Goal: Information Seeking & Learning: Learn about a topic

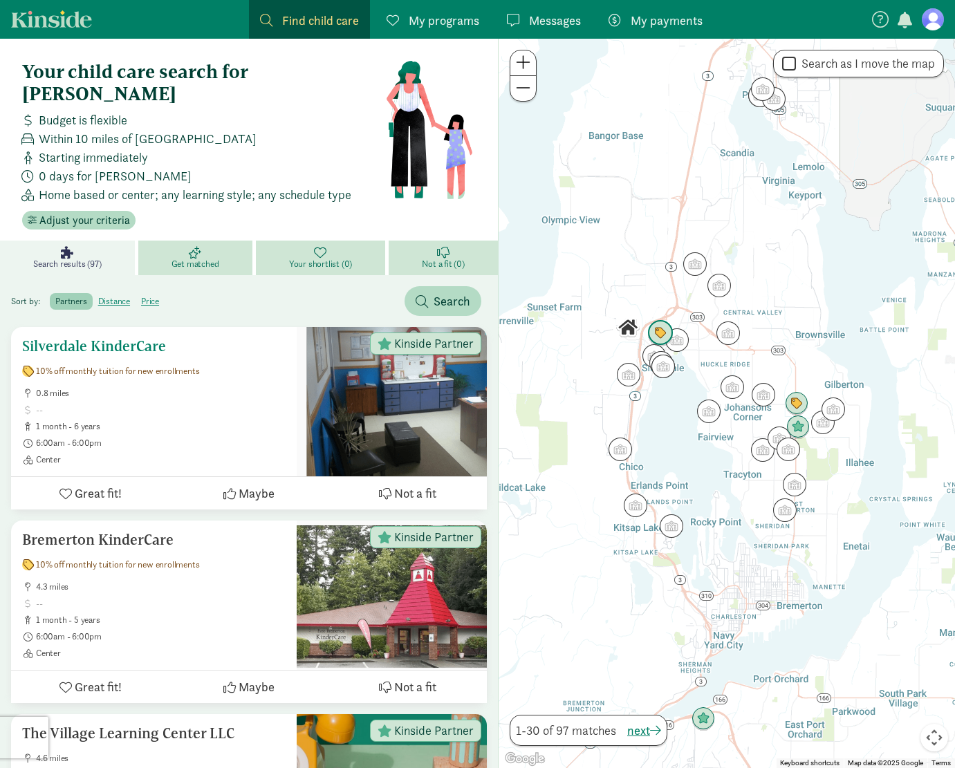
click at [161, 338] on h5 "Silverdale KinderCare" at bounding box center [153, 346] width 263 height 17
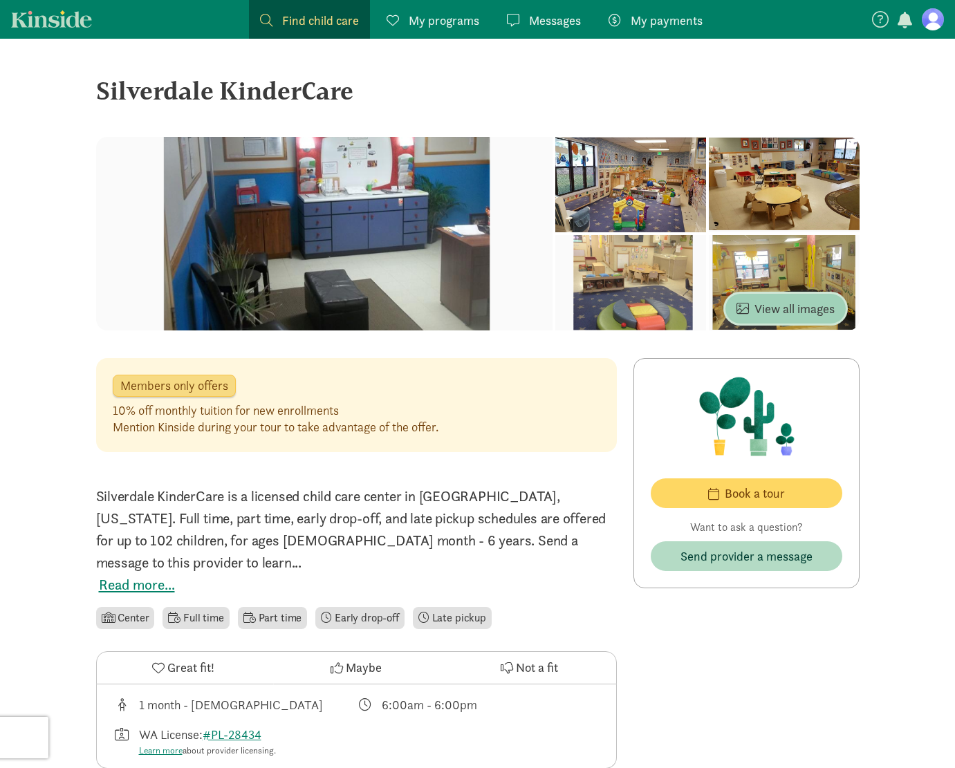
click at [765, 315] on span "View all images" at bounding box center [785, 308] width 98 height 19
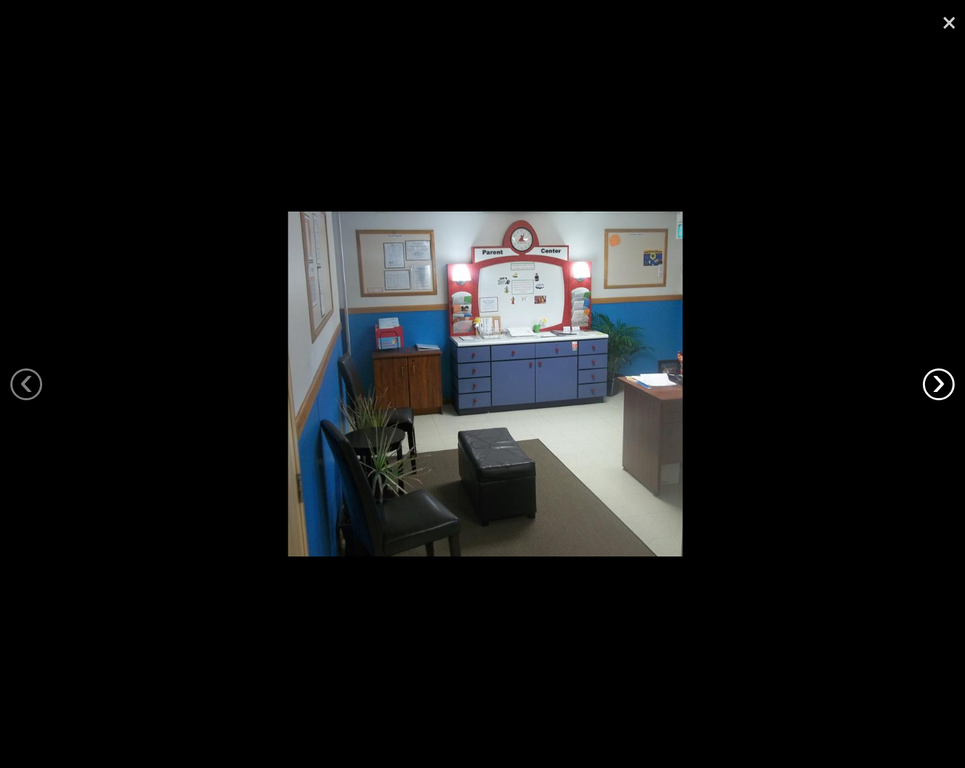
click at [939, 384] on link "›" at bounding box center [939, 384] width 32 height 32
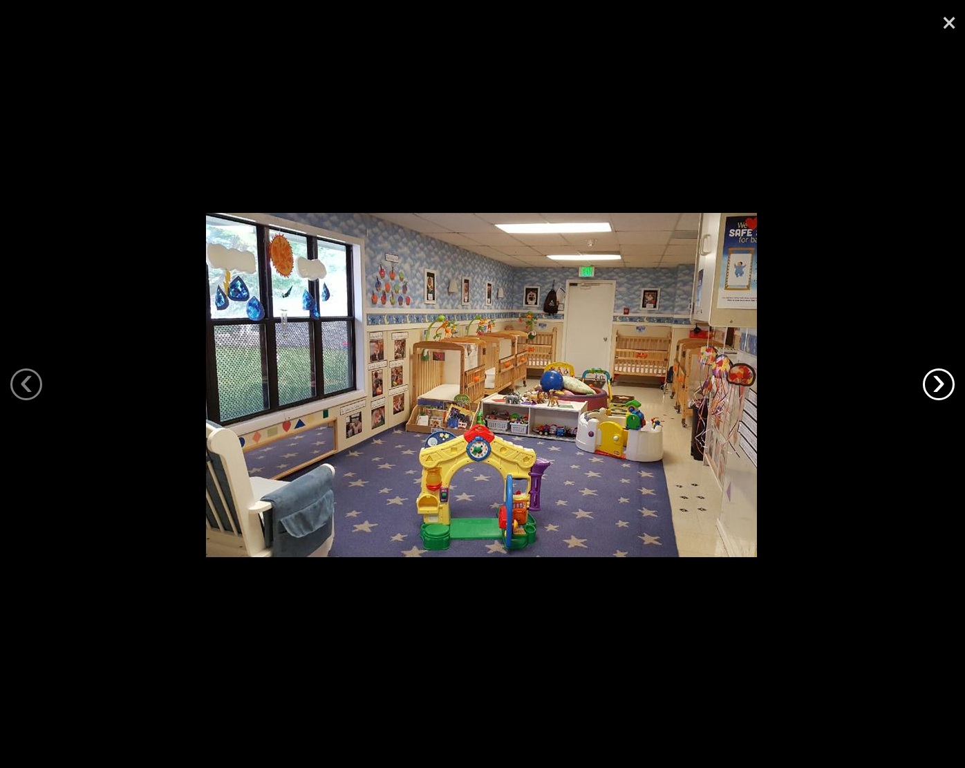
click at [939, 384] on link "›" at bounding box center [939, 384] width 32 height 32
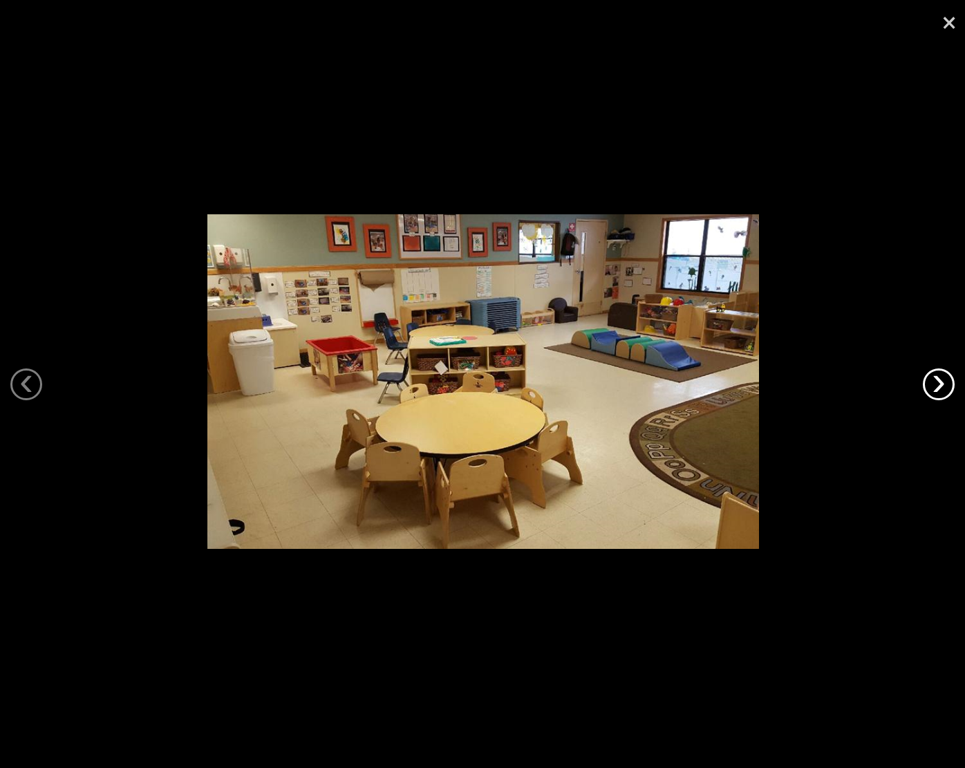
click at [939, 384] on link "›" at bounding box center [939, 384] width 32 height 32
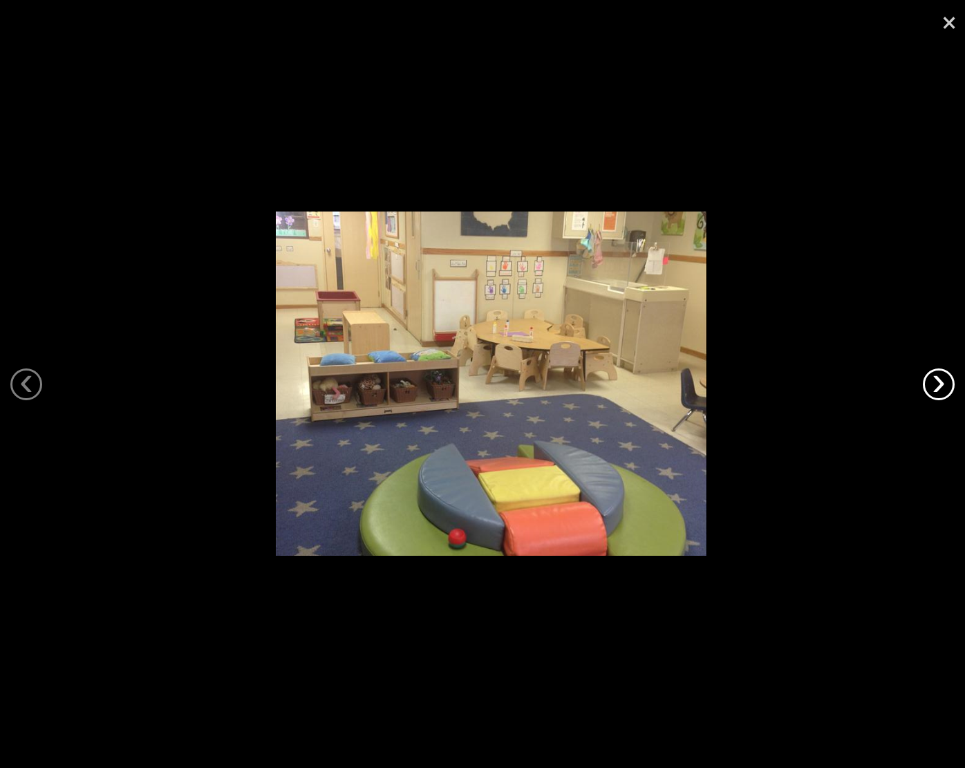
click at [939, 384] on link "›" at bounding box center [939, 384] width 32 height 32
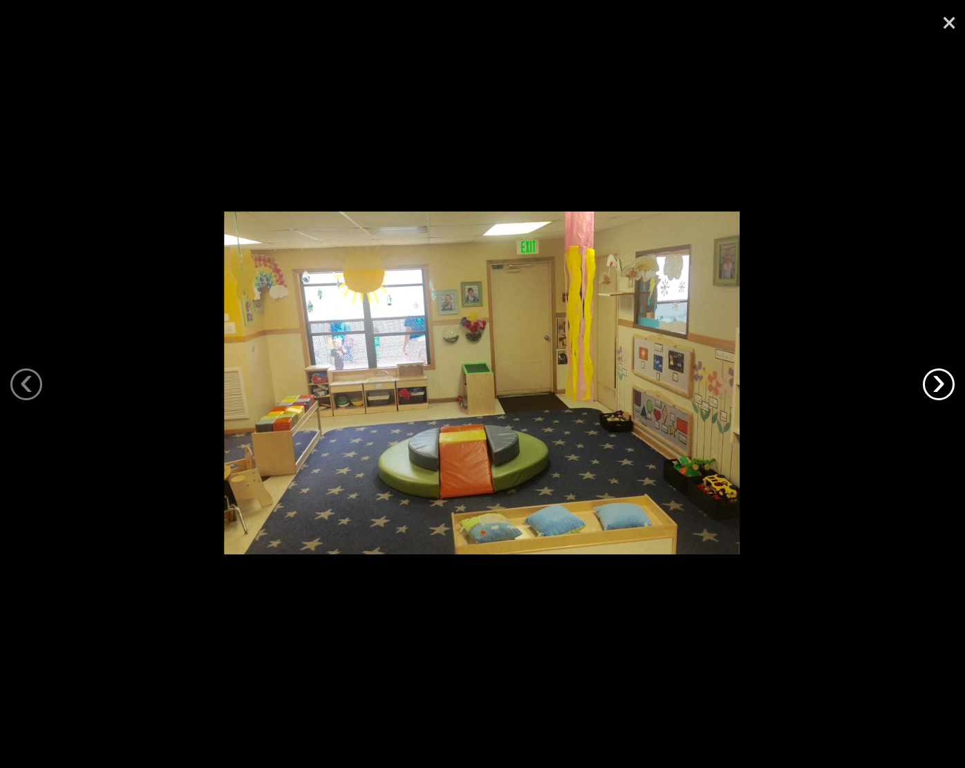
click at [939, 384] on link "›" at bounding box center [939, 384] width 32 height 32
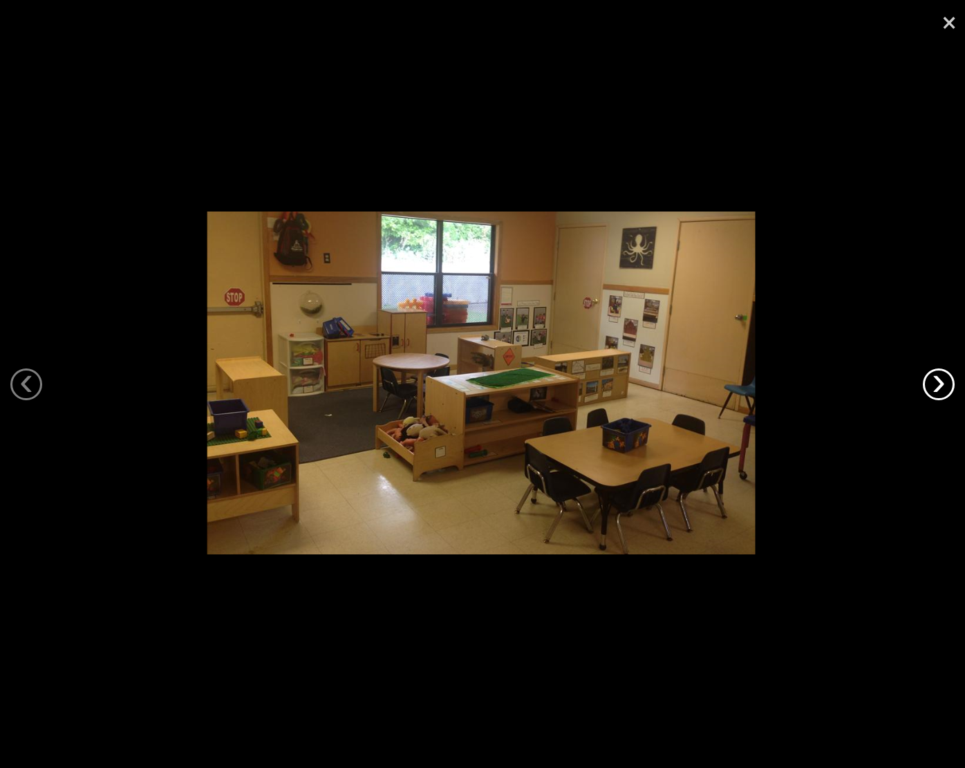
click at [939, 384] on link "›" at bounding box center [939, 384] width 32 height 32
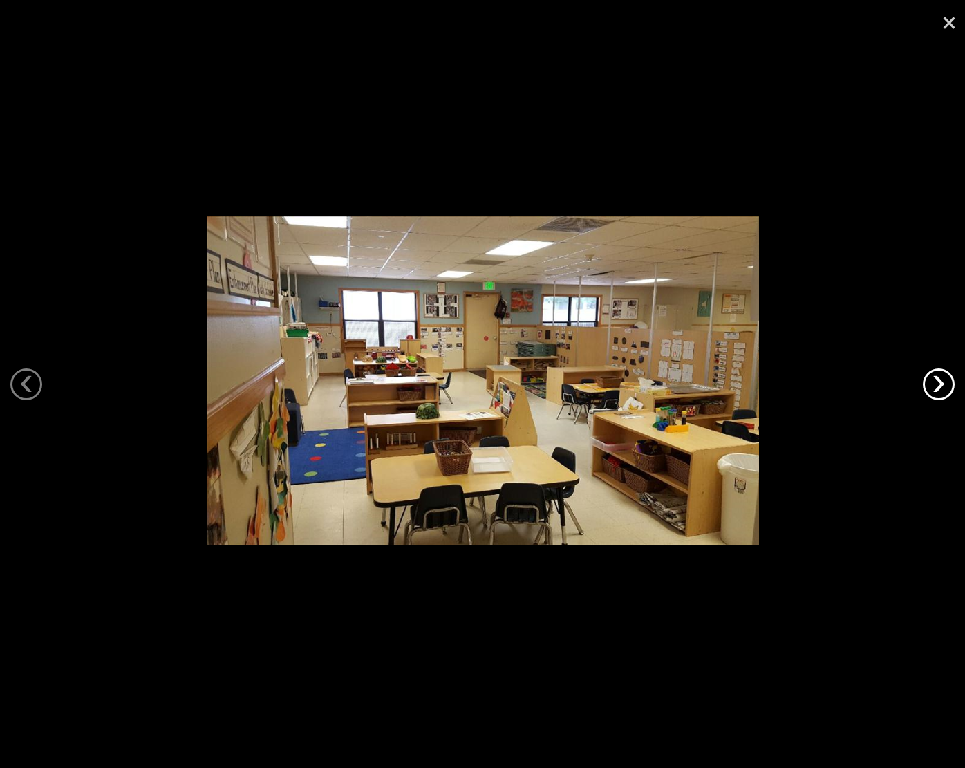
click at [939, 384] on link "›" at bounding box center [939, 384] width 32 height 32
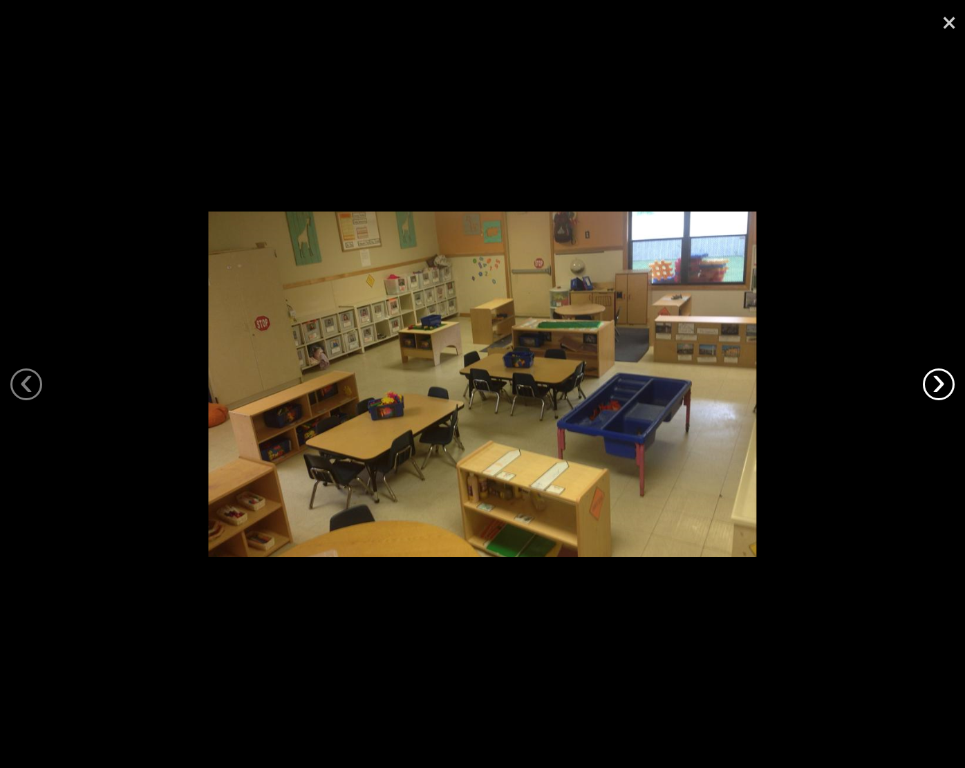
click at [939, 384] on link "›" at bounding box center [939, 384] width 32 height 32
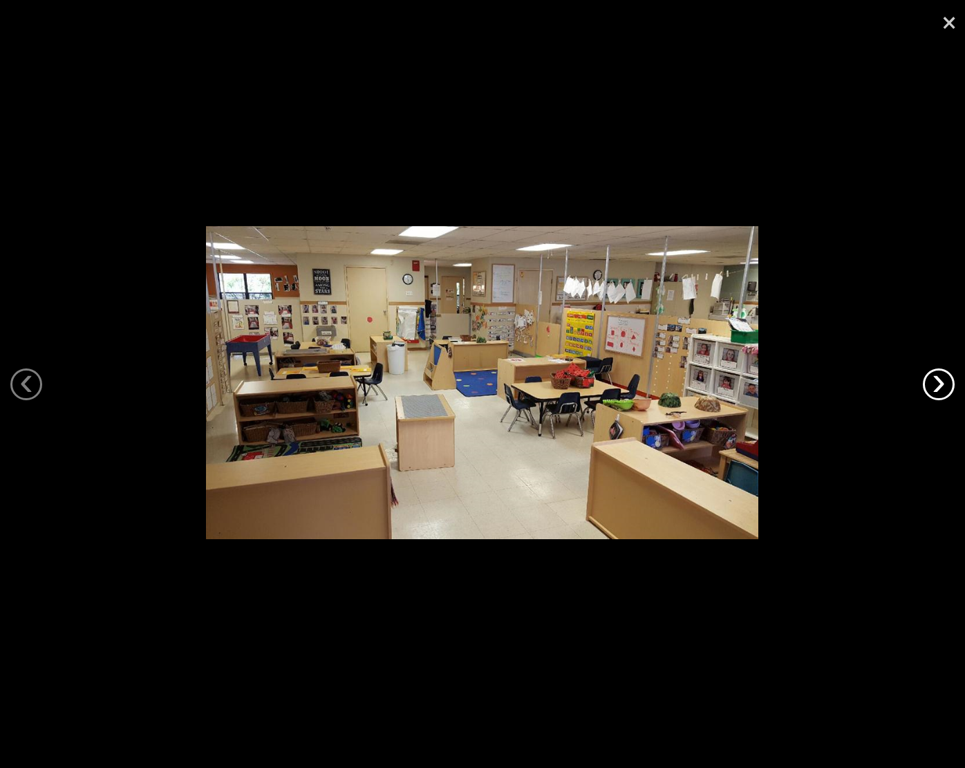
click at [939, 384] on link "›" at bounding box center [939, 384] width 32 height 32
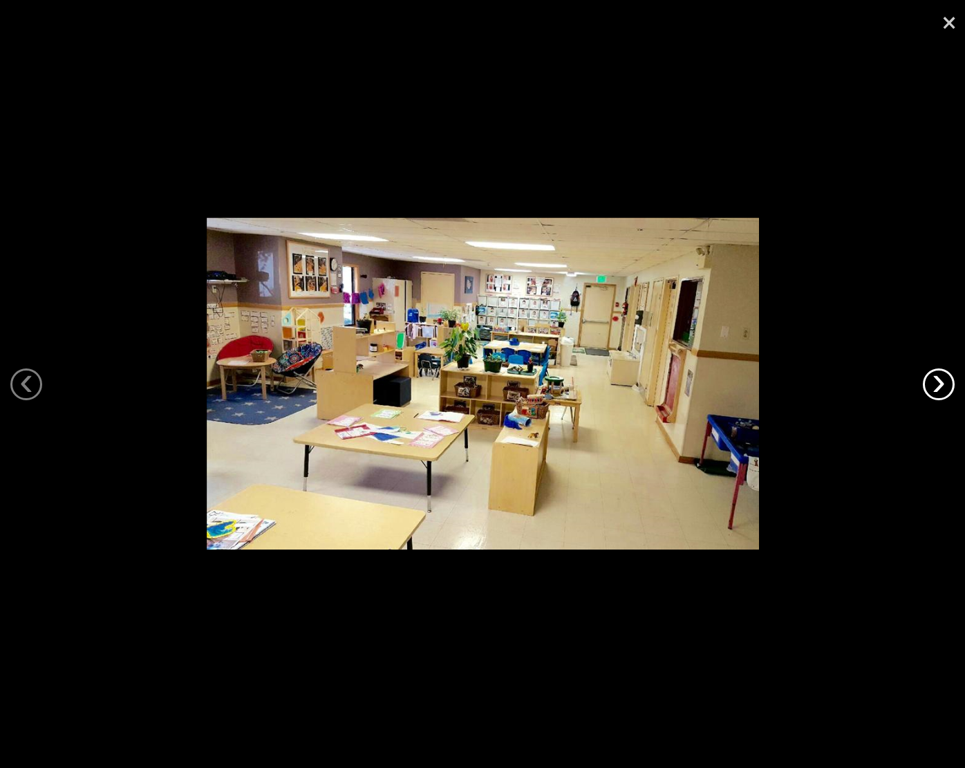
click at [939, 384] on link "›" at bounding box center [939, 384] width 32 height 32
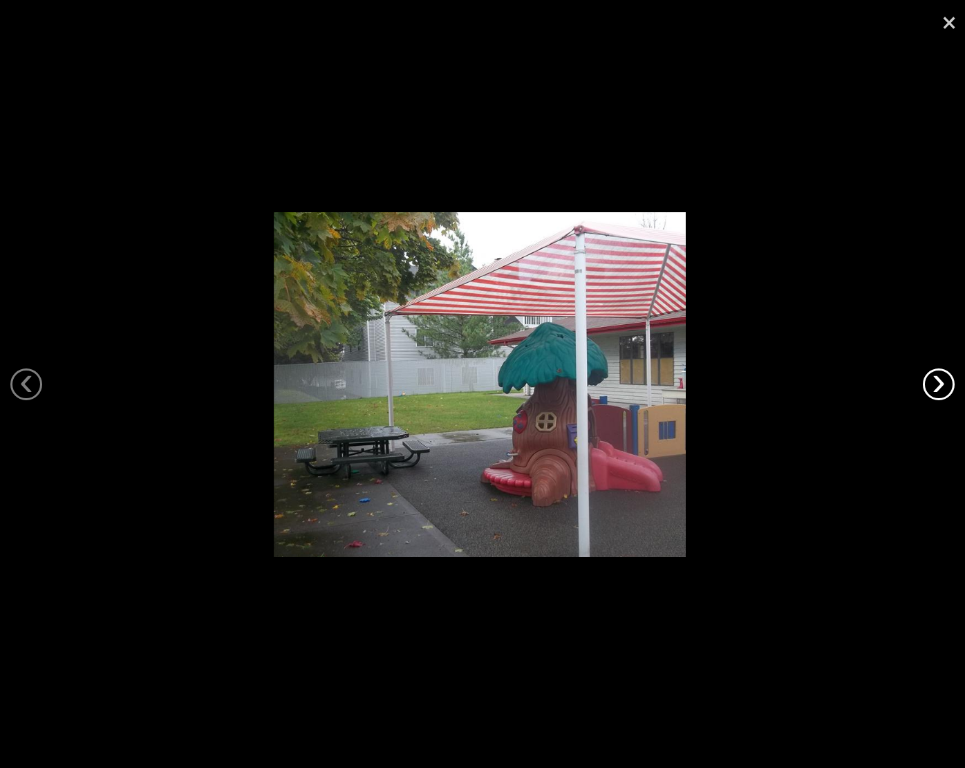
click at [939, 384] on link "›" at bounding box center [939, 384] width 32 height 32
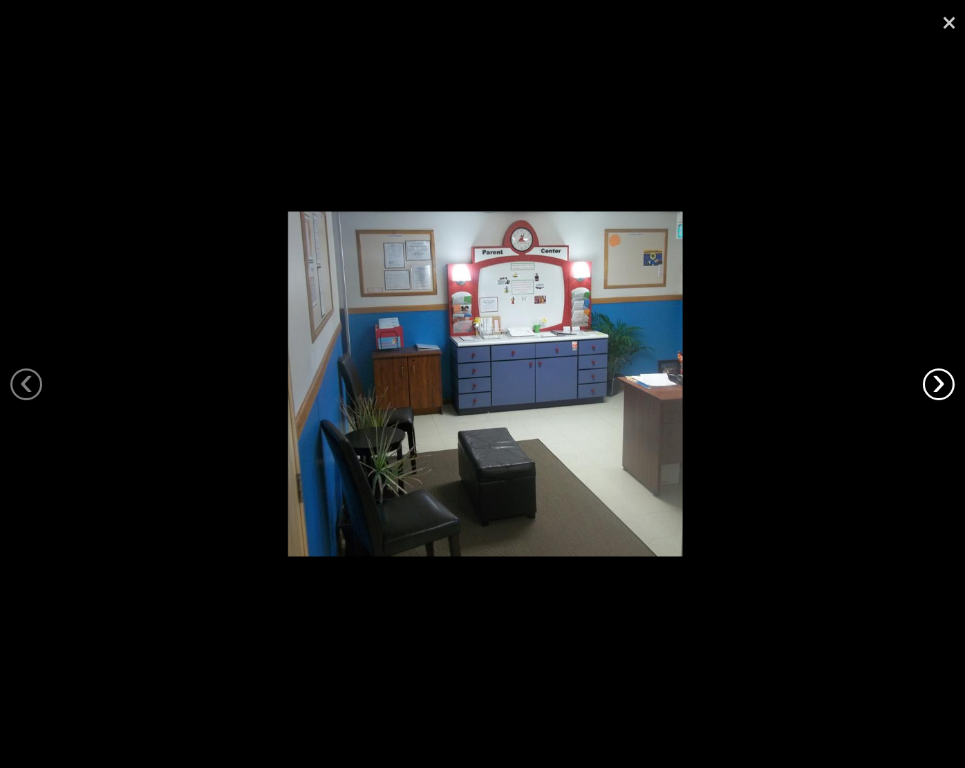
click at [939, 384] on link "›" at bounding box center [939, 384] width 32 height 32
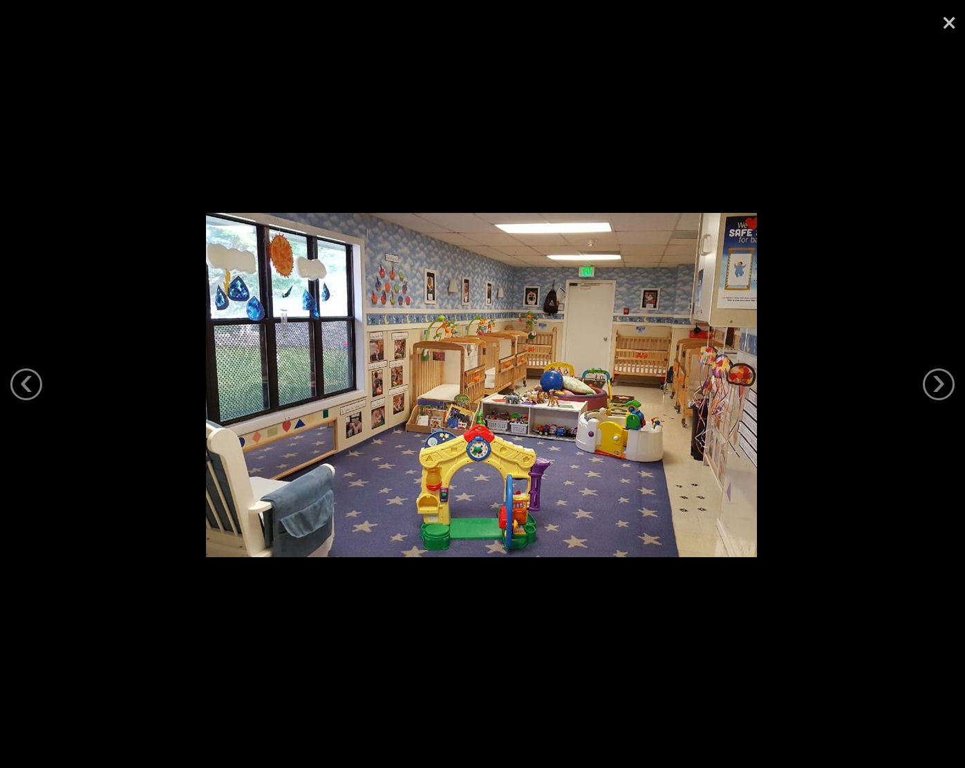
click at [954, 27] on link "×" at bounding box center [949, 20] width 32 height 41
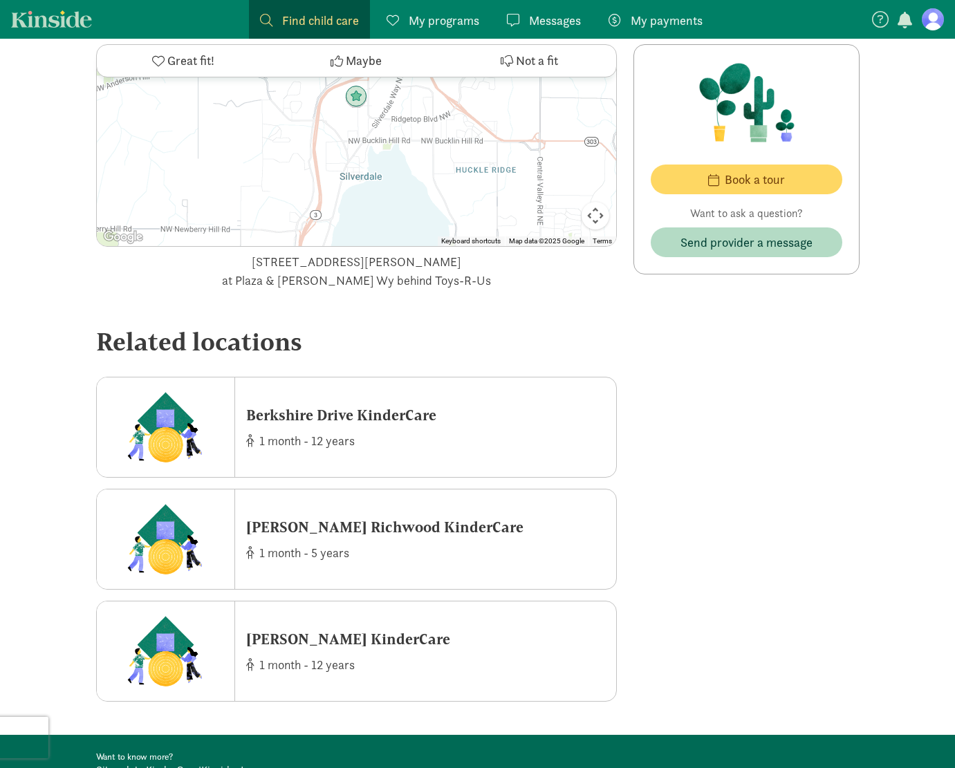
scroll to position [2002, 0]
